Goal: Information Seeking & Learning: Learn about a topic

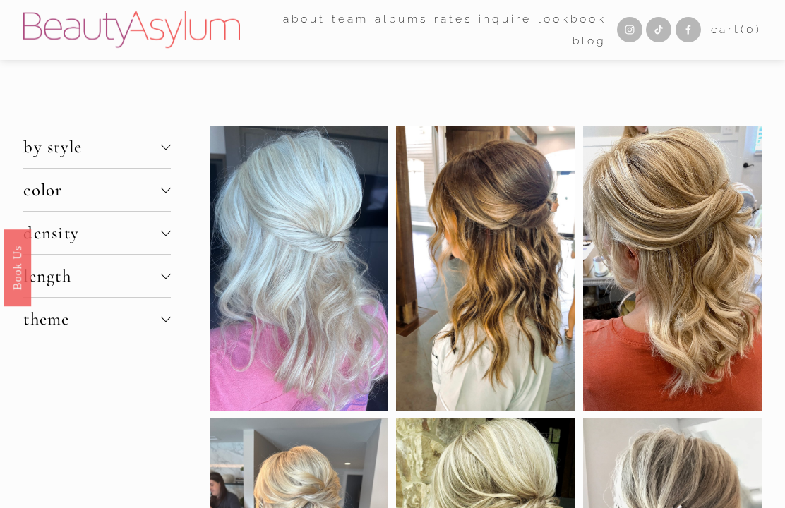
click at [157, 149] on span "by style" at bounding box center [92, 146] width 138 height 21
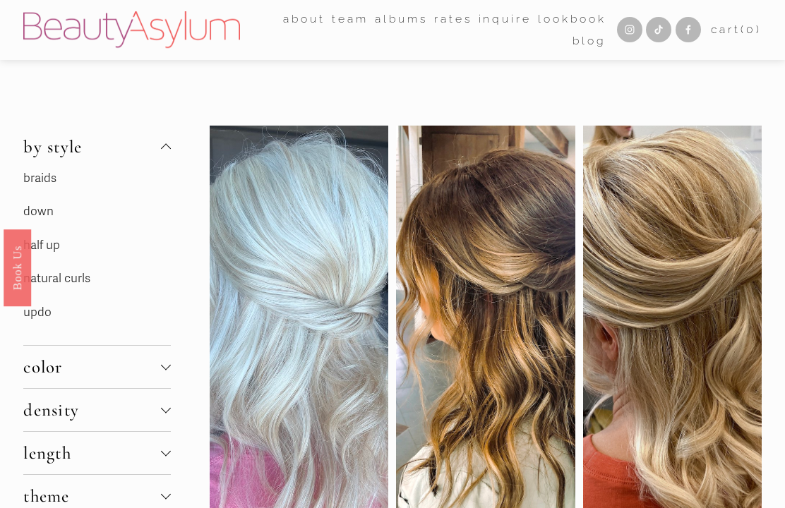
click at [50, 252] on link "half up" at bounding box center [41, 245] width 37 height 15
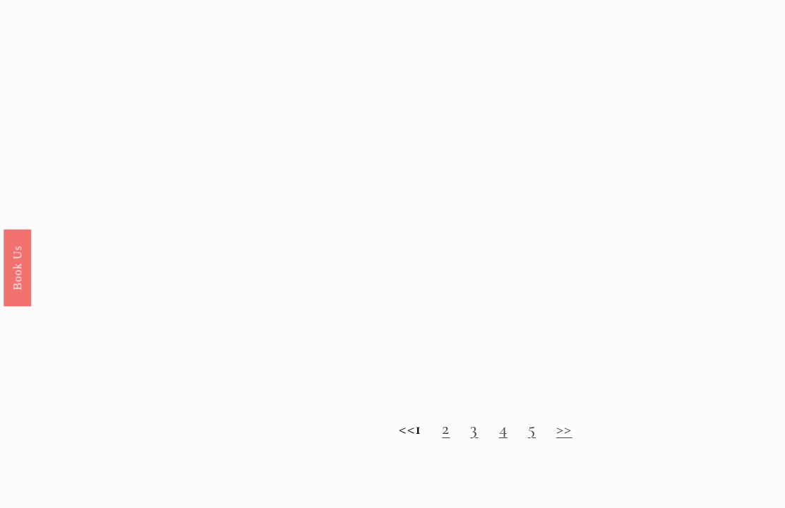
scroll to position [934, 0]
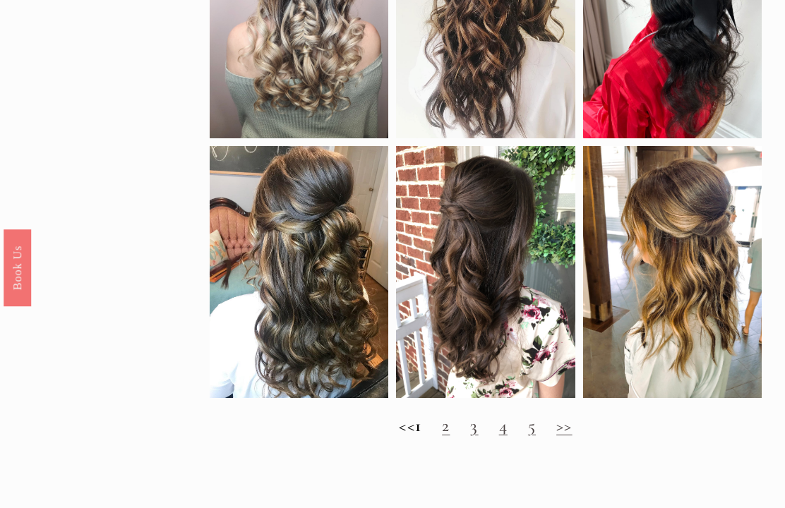
click at [573, 436] on link ">>" at bounding box center [564, 425] width 16 height 21
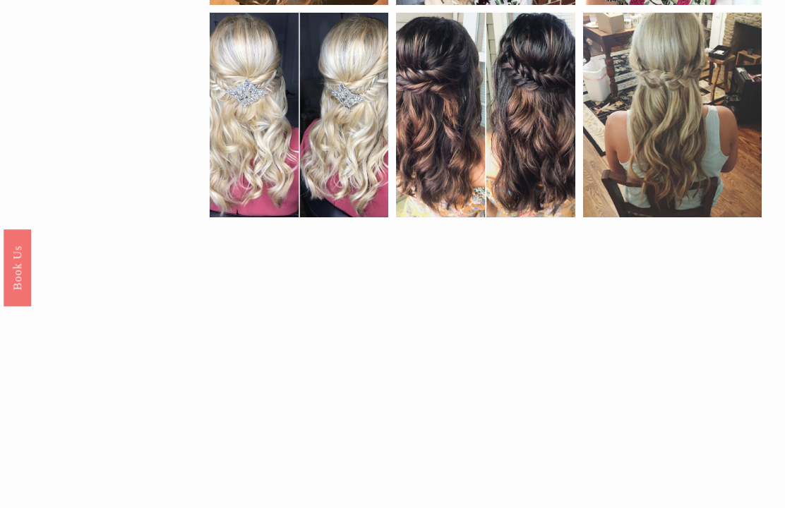
scroll to position [923, 0]
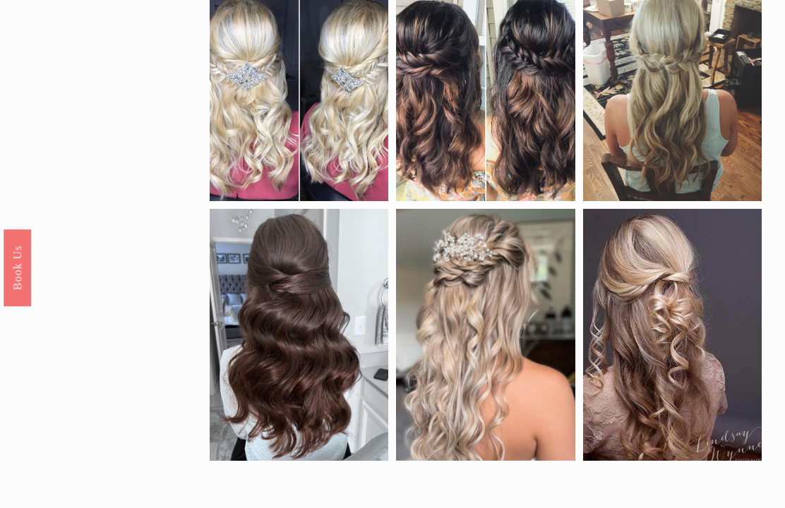
click at [576, 505] on link ">>" at bounding box center [577, 511] width 16 height 21
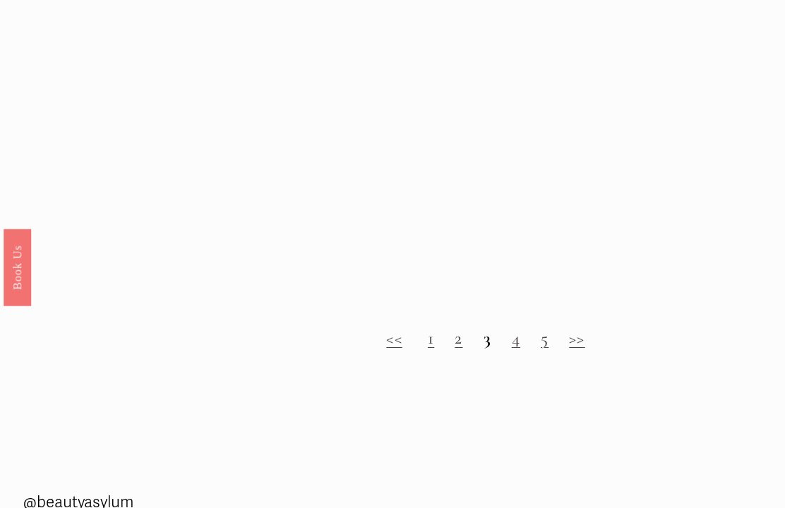
scroll to position [1150, 0]
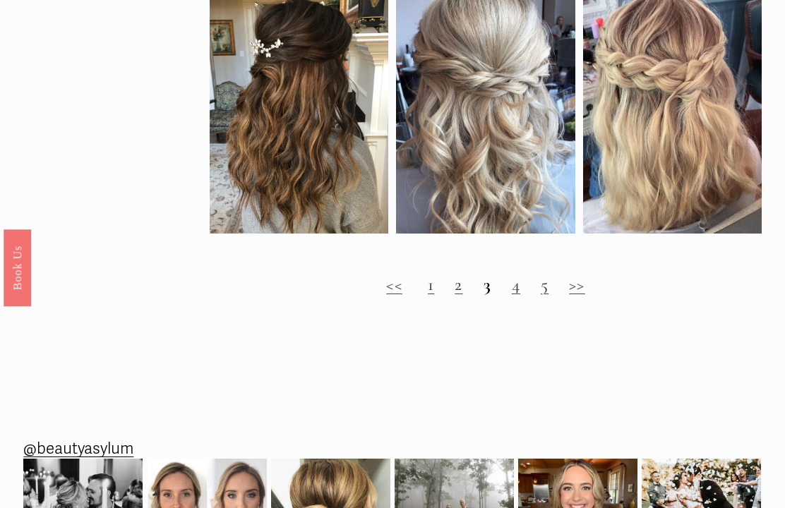
click at [578, 290] on link ">>" at bounding box center [577, 284] width 16 height 21
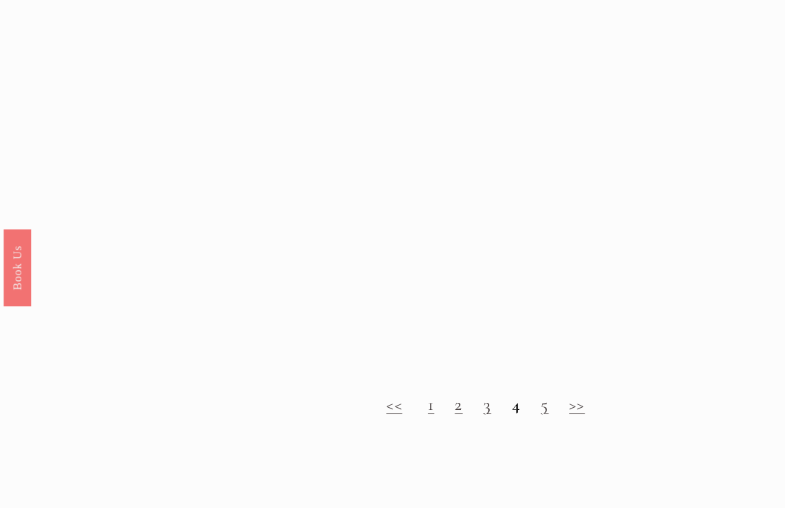
scroll to position [1030, 0]
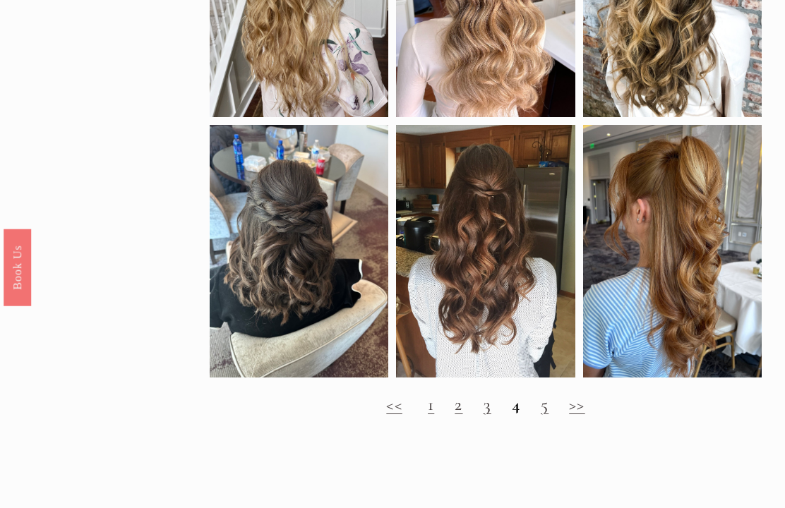
click at [571, 412] on link ">>" at bounding box center [577, 405] width 16 height 21
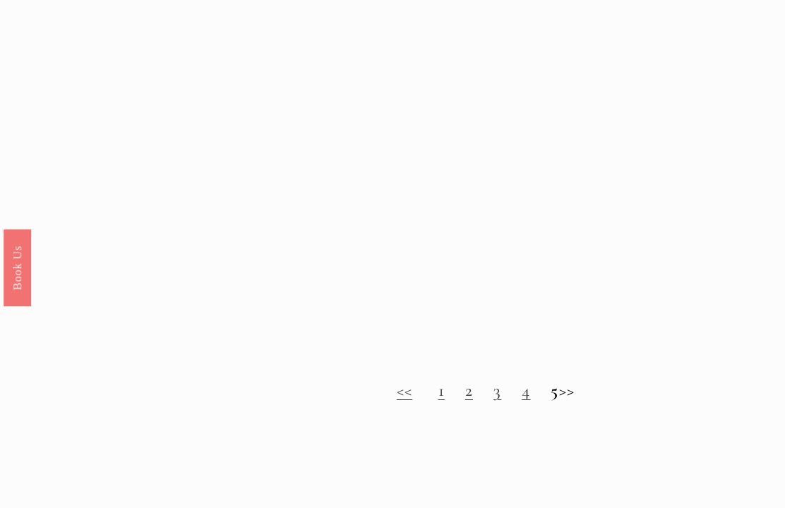
scroll to position [1020, 0]
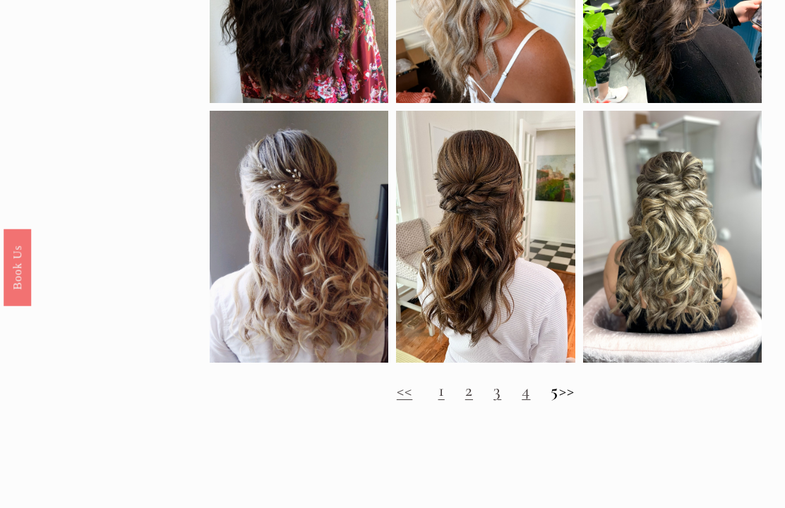
click at [574, 395] on h2 "<< 1 2 3 4 5 >>" at bounding box center [486, 391] width 552 height 20
click at [573, 387] on h2 "<< 1 2 3 4 5 >>" at bounding box center [486, 391] width 552 height 20
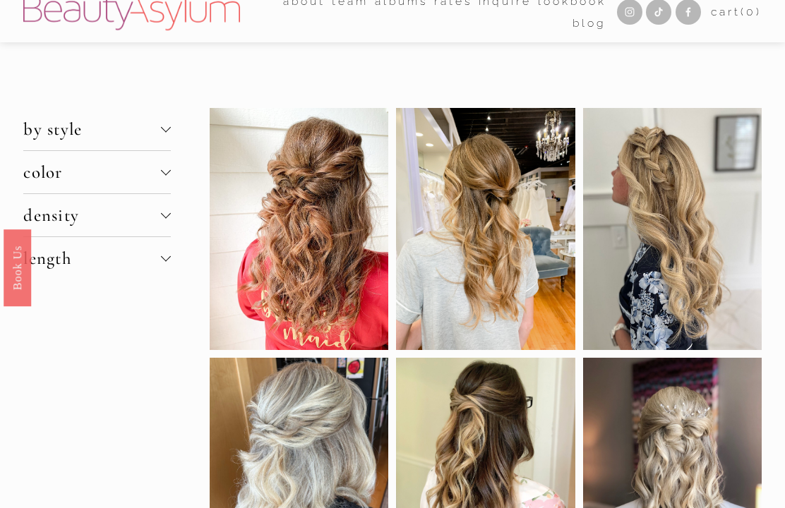
scroll to position [0, 0]
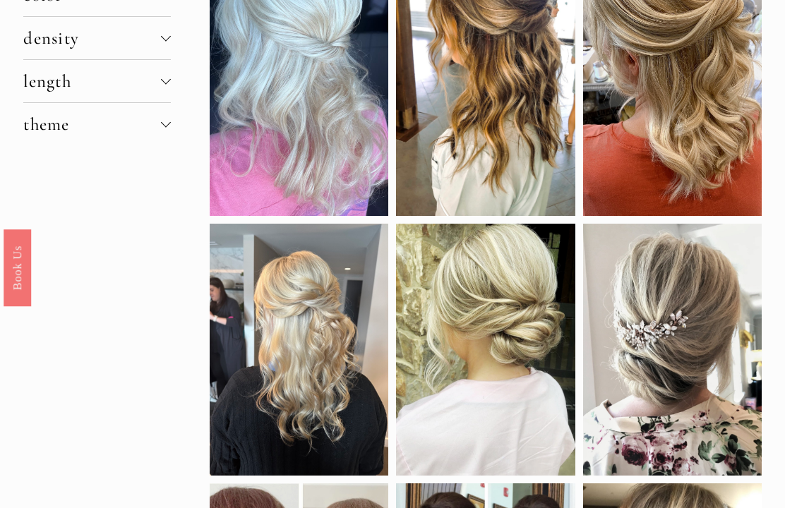
scroll to position [203, 0]
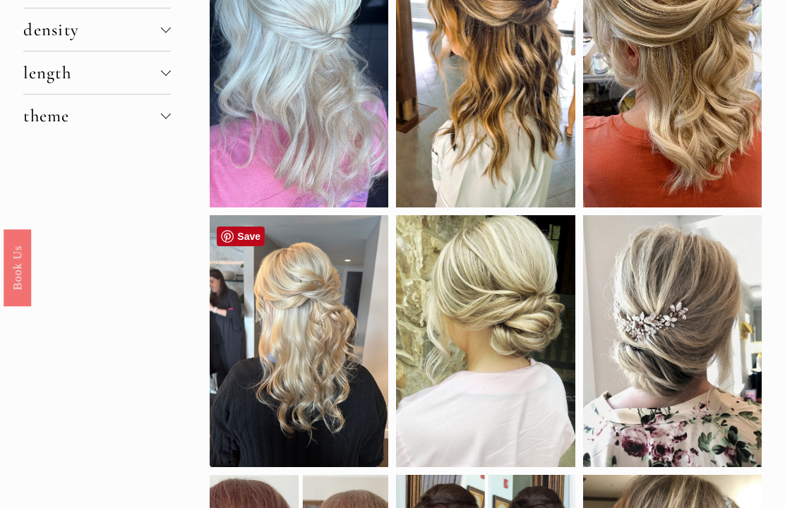
click at [316, 391] on div at bounding box center [299, 341] width 179 height 252
click at [341, 380] on div at bounding box center [299, 341] width 179 height 252
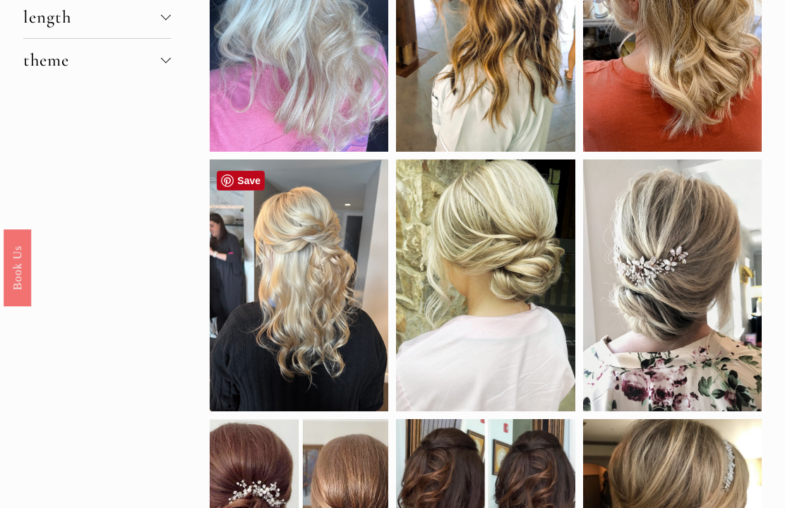
scroll to position [383, 0]
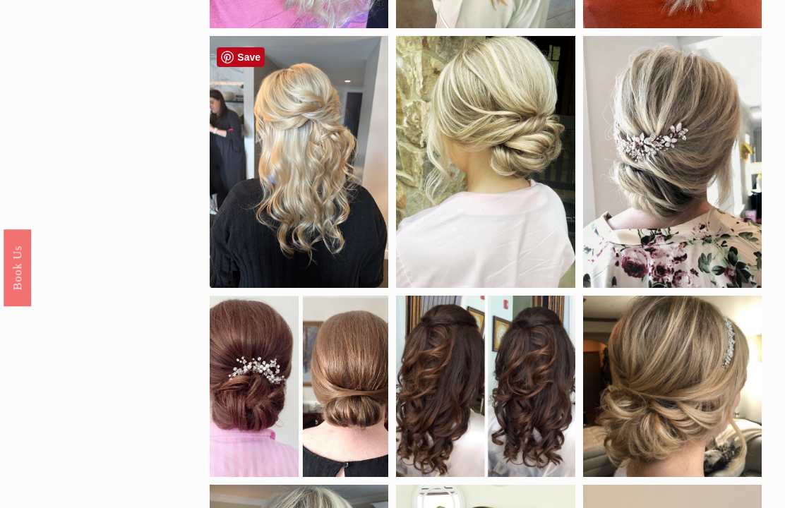
click at [305, 230] on div at bounding box center [299, 162] width 179 height 252
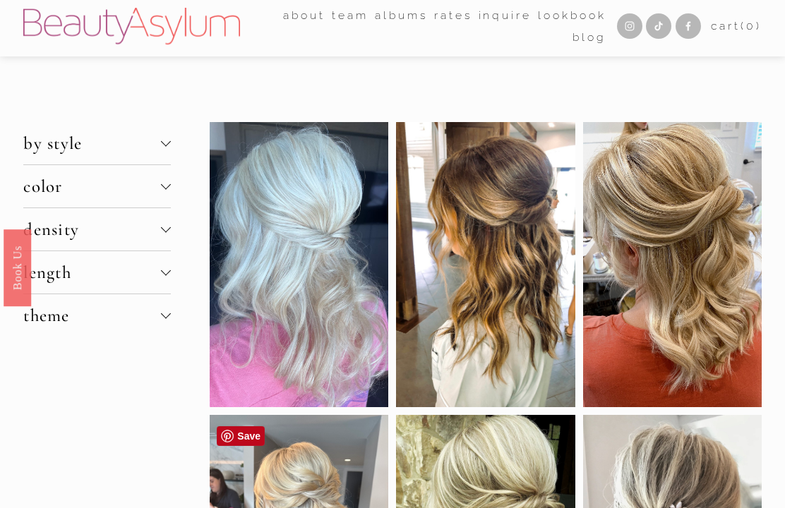
scroll to position [0, 0]
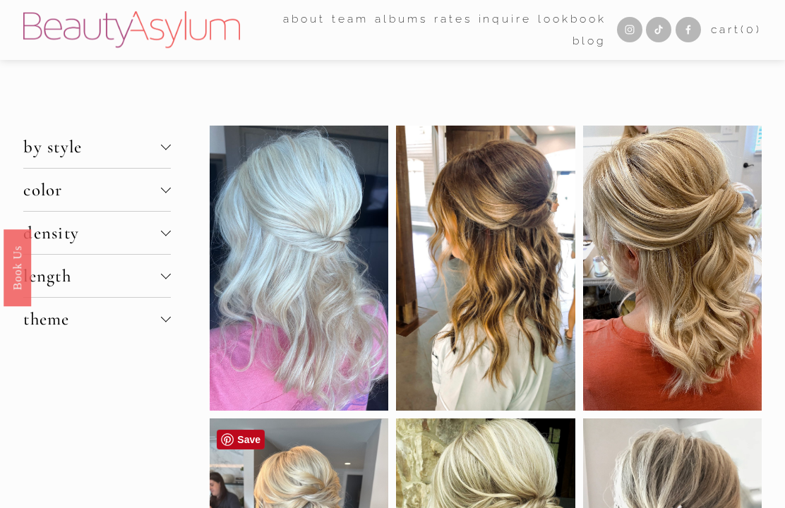
click at [155, 237] on span "density" at bounding box center [92, 232] width 138 height 21
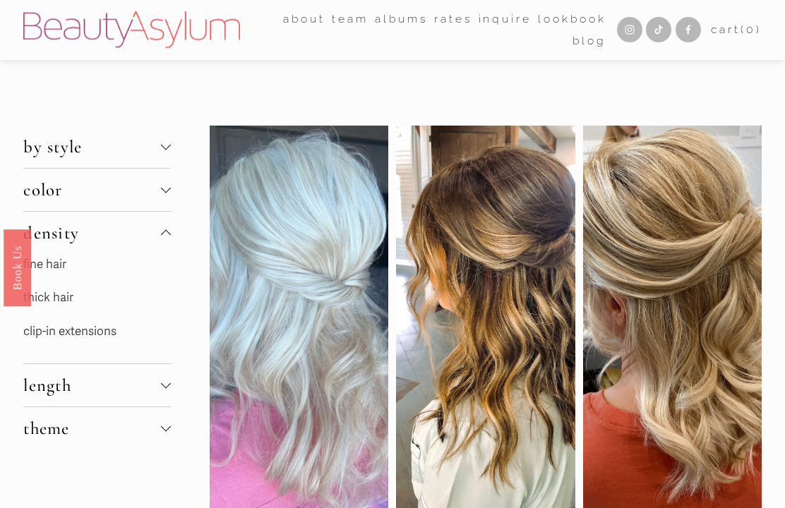
click at [49, 266] on link "fine hair" at bounding box center [44, 264] width 43 height 15
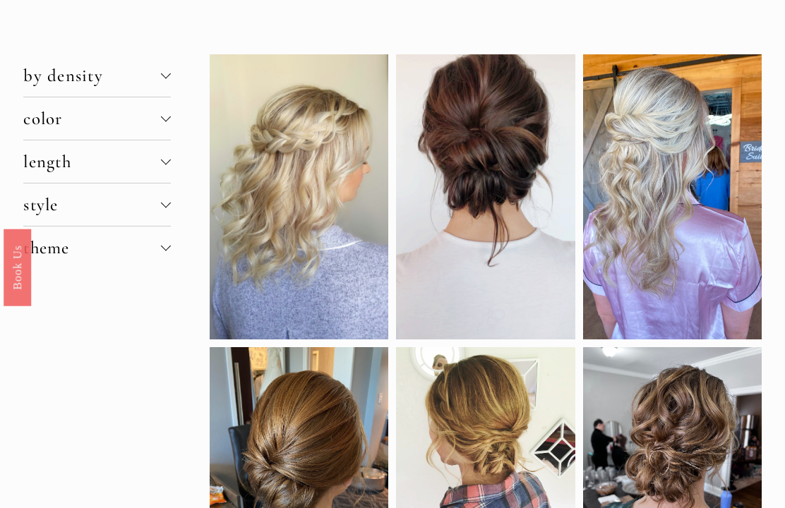
scroll to position [30, 0]
